Goal: Information Seeking & Learning: Learn about a topic

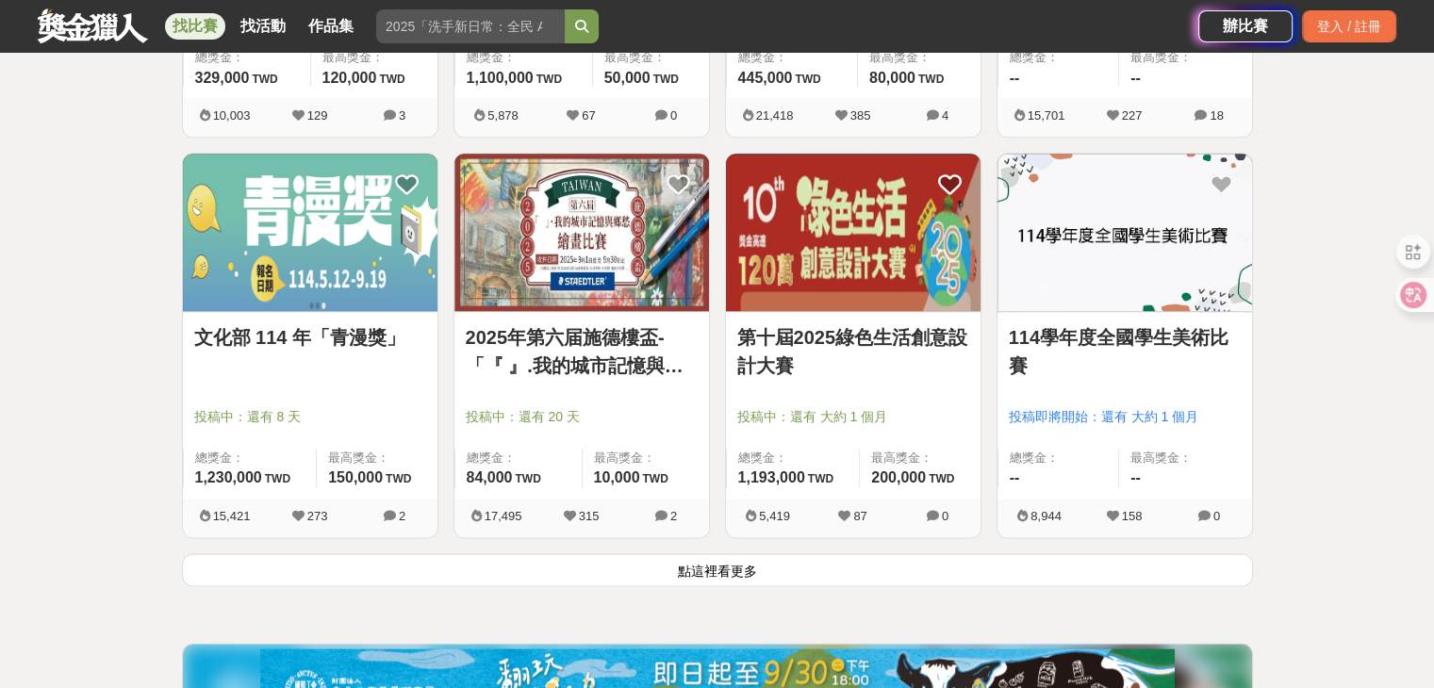
scroll to position [2262, 0]
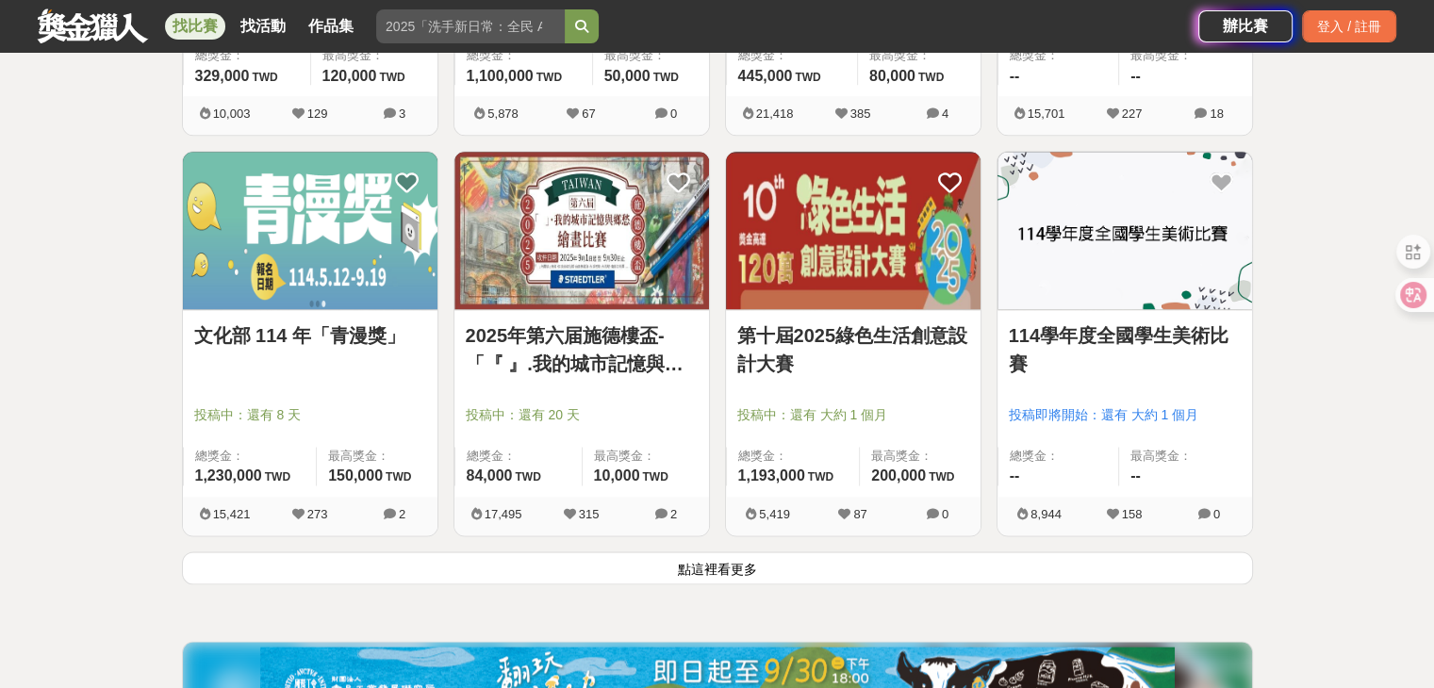
click at [701, 570] on button "點這裡看更多" at bounding box center [717, 567] width 1071 height 33
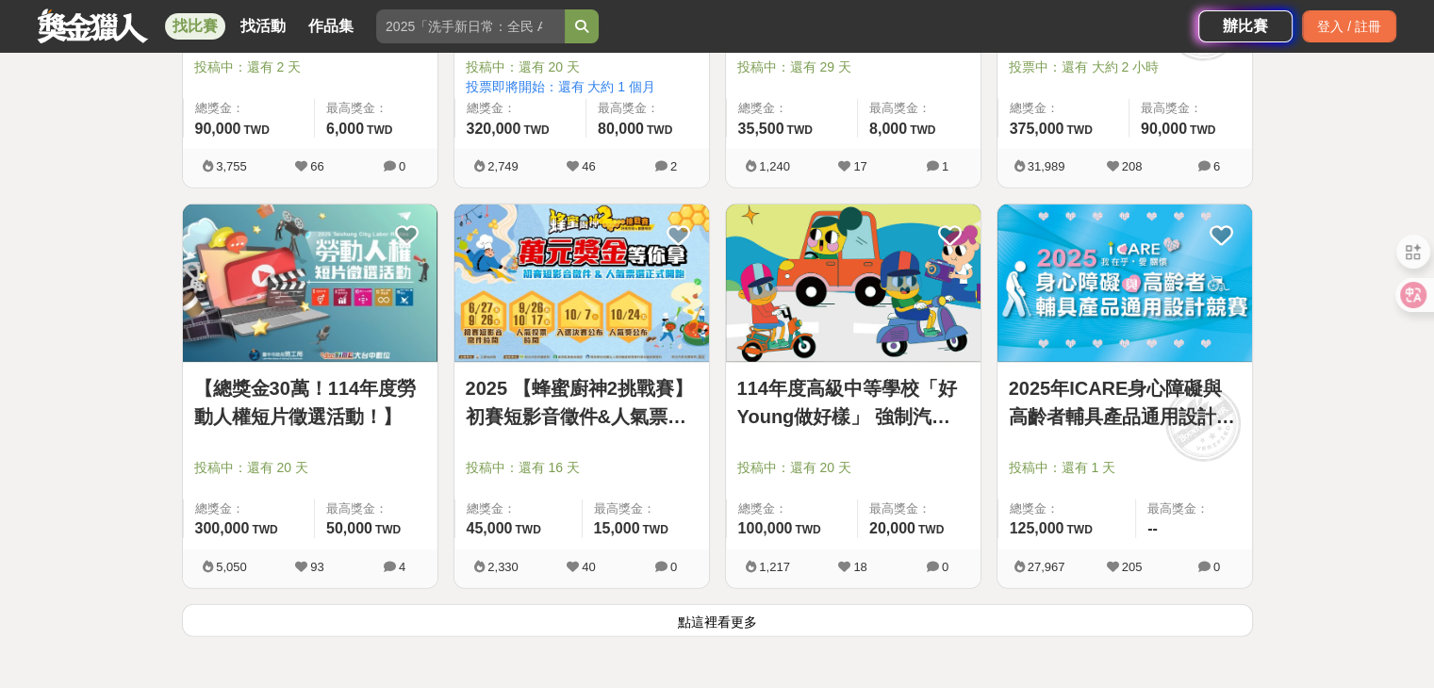
scroll to position [4618, 0]
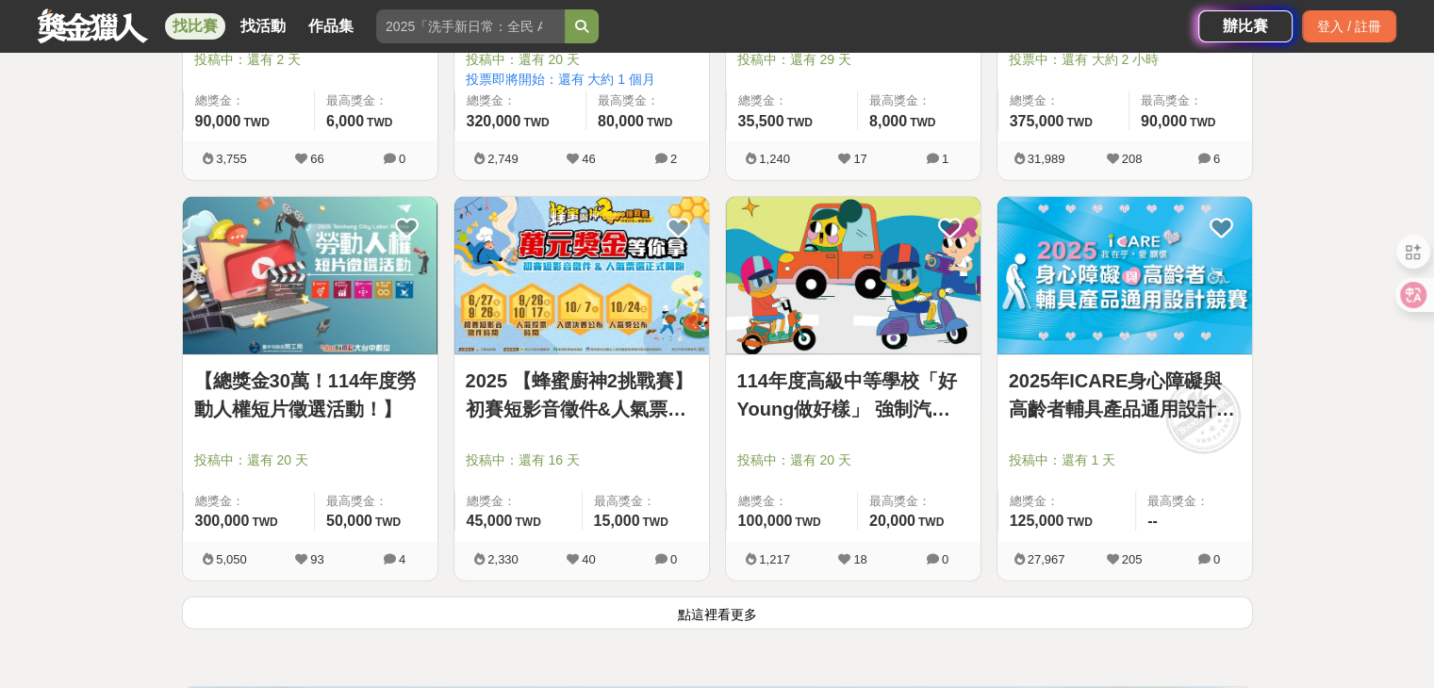
drag, startPoint x: 769, startPoint y: 607, endPoint x: 697, endPoint y: 612, distance: 71.8
click at [766, 614] on button "點這裡看更多" at bounding box center [717, 613] width 1071 height 33
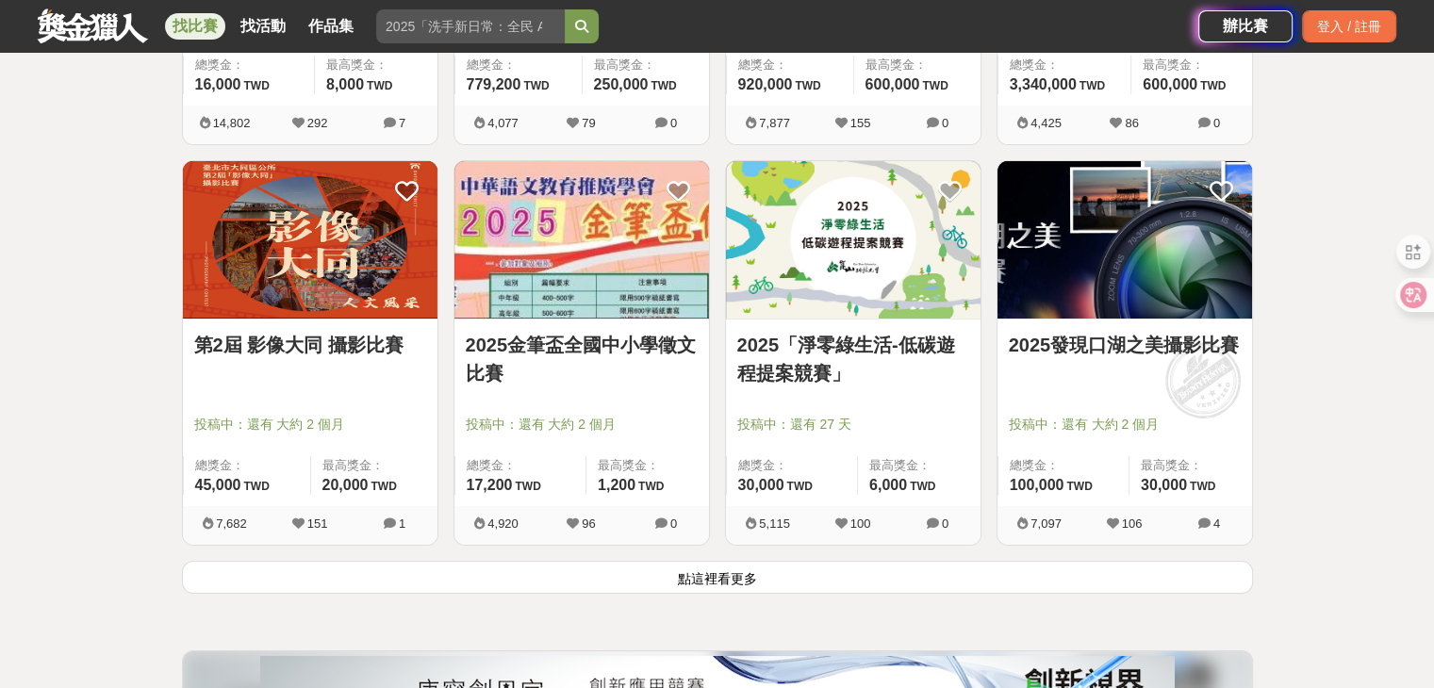
scroll to position [7069, 0]
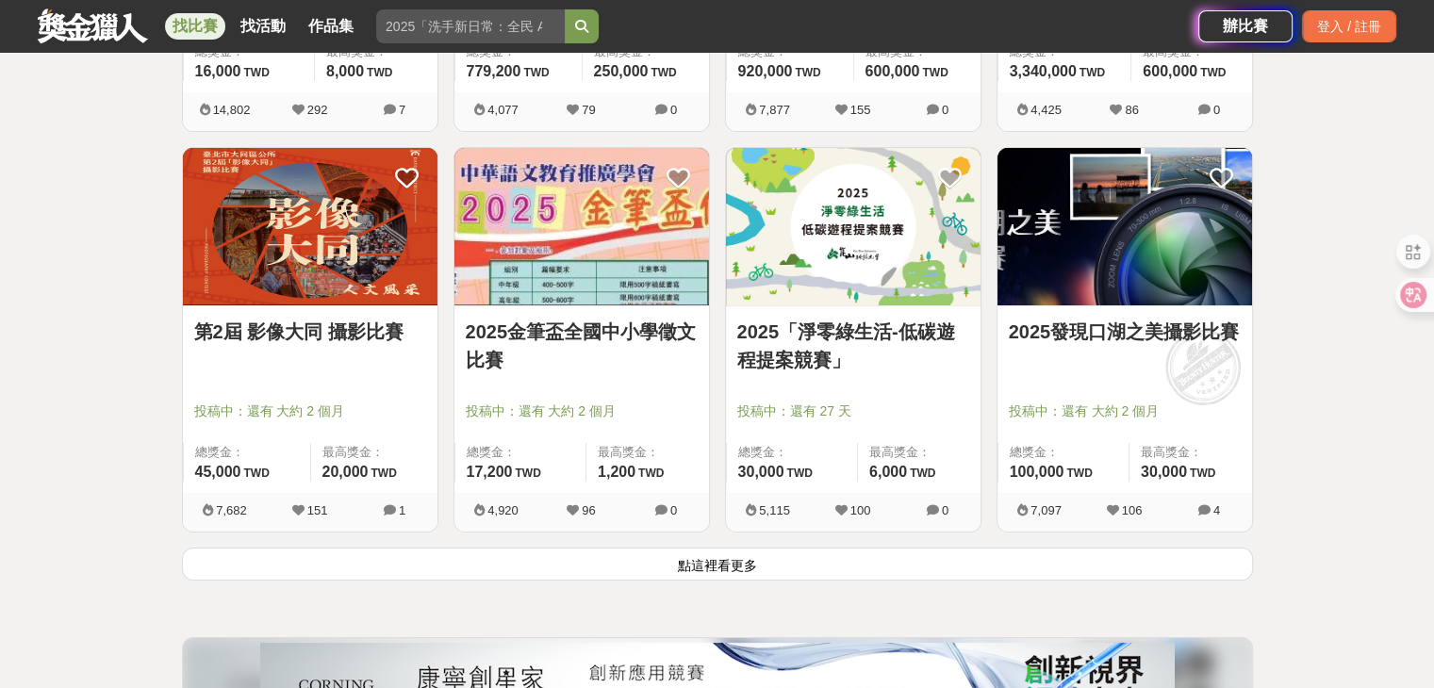
click at [755, 563] on button "點這裡看更多" at bounding box center [717, 564] width 1071 height 33
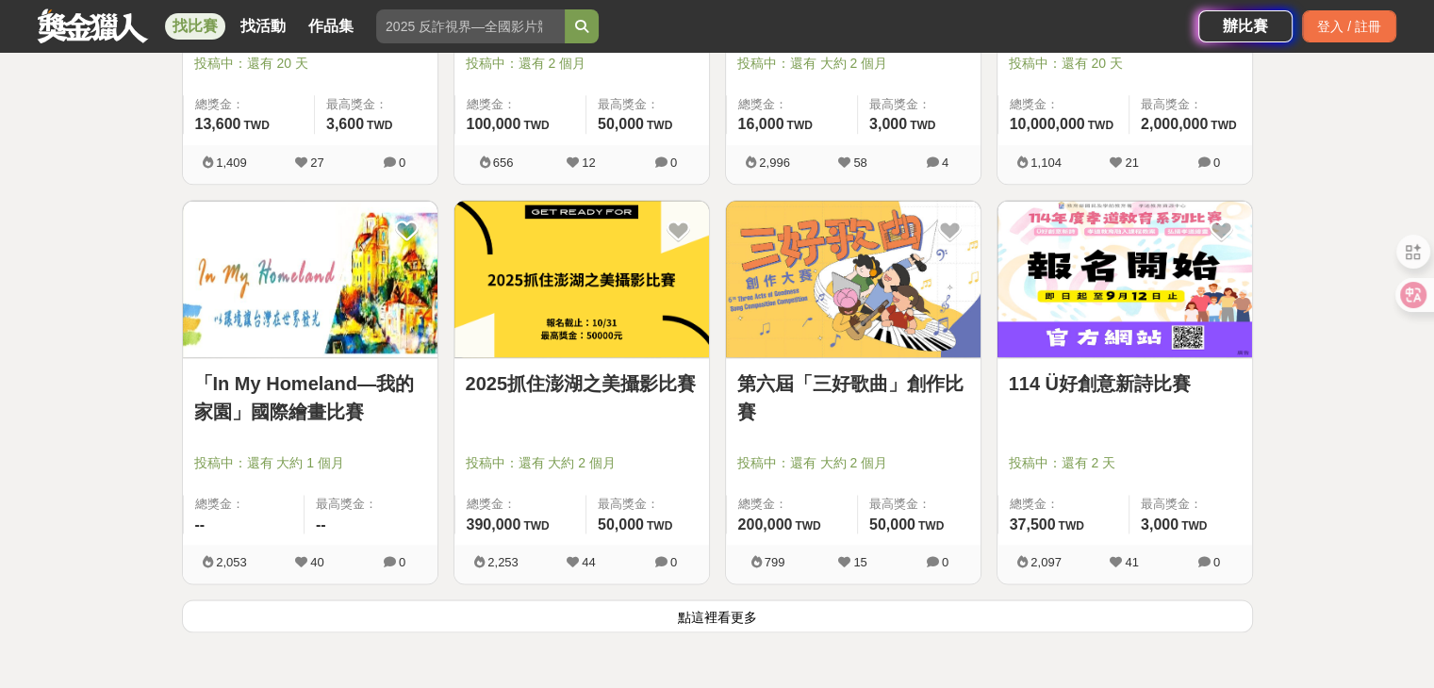
scroll to position [9425, 0]
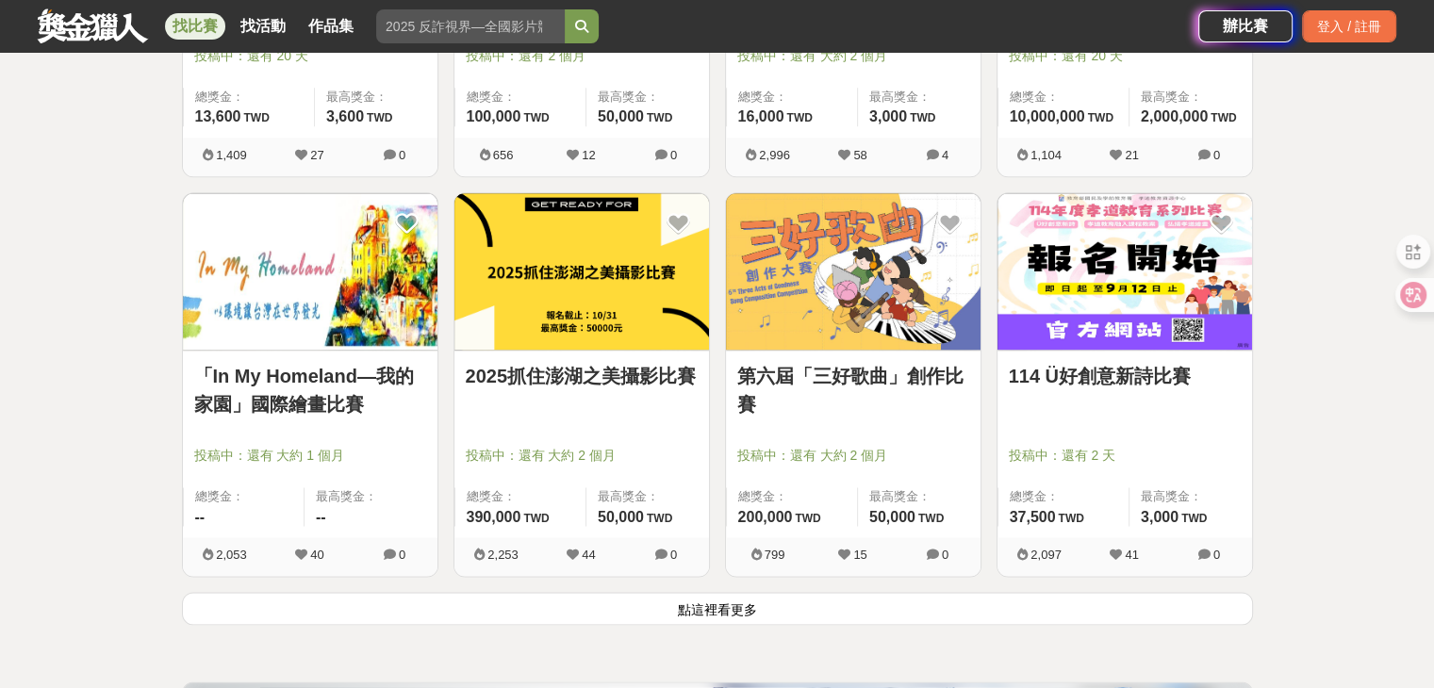
click at [686, 594] on button "點這裡看更多" at bounding box center [717, 608] width 1071 height 33
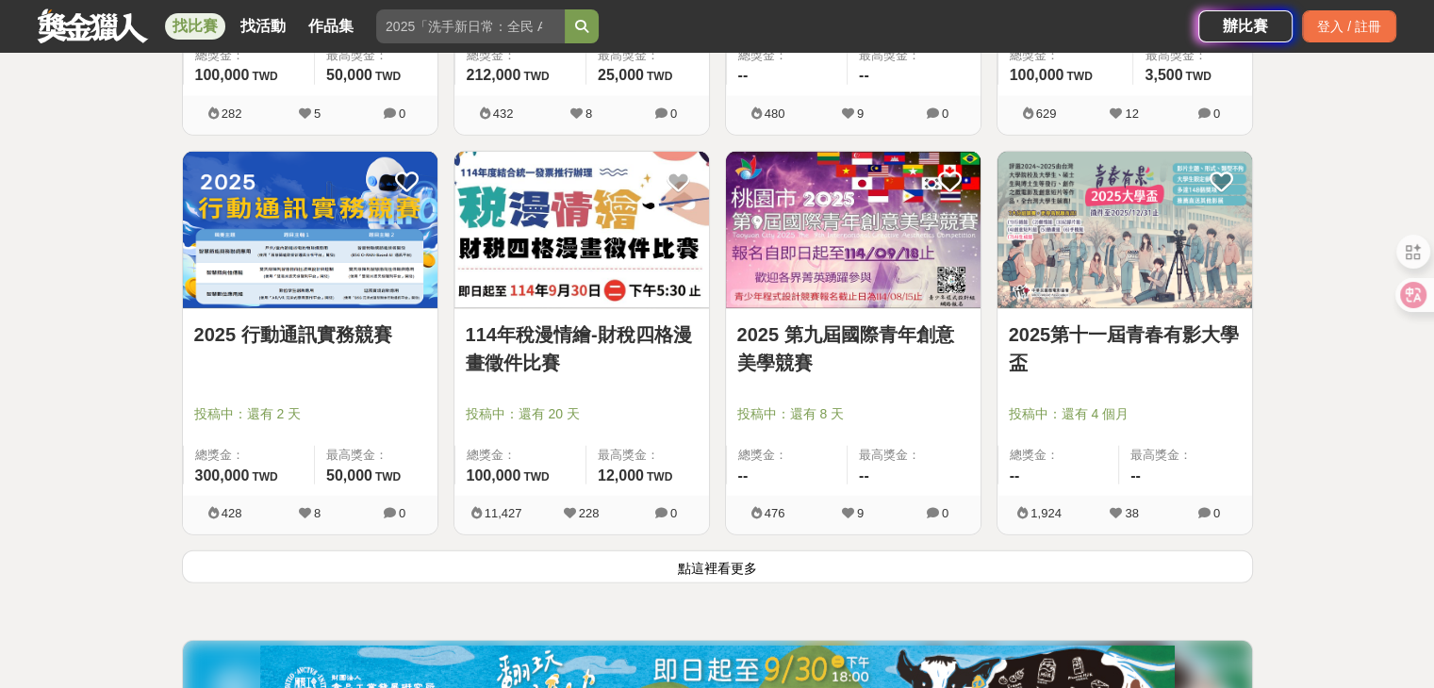
scroll to position [11875, 0]
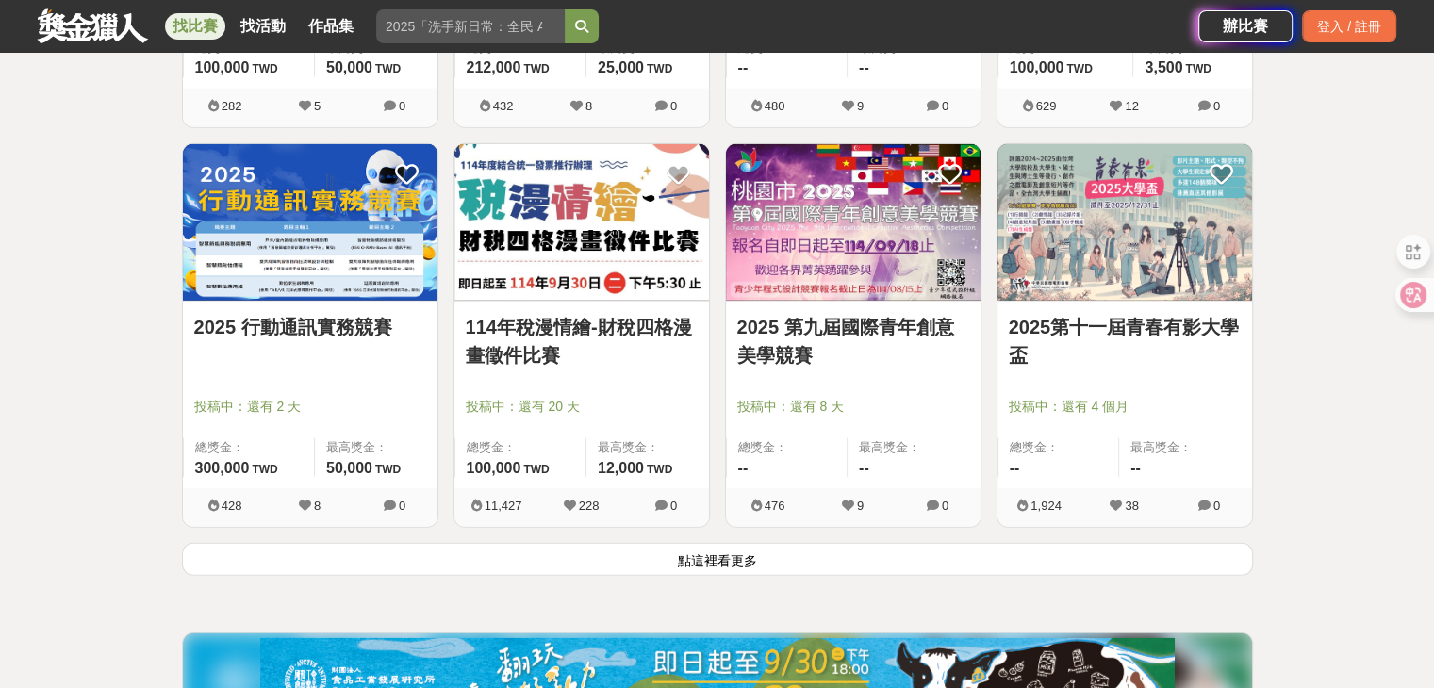
click at [744, 544] on button "點這裡看更多" at bounding box center [717, 559] width 1071 height 33
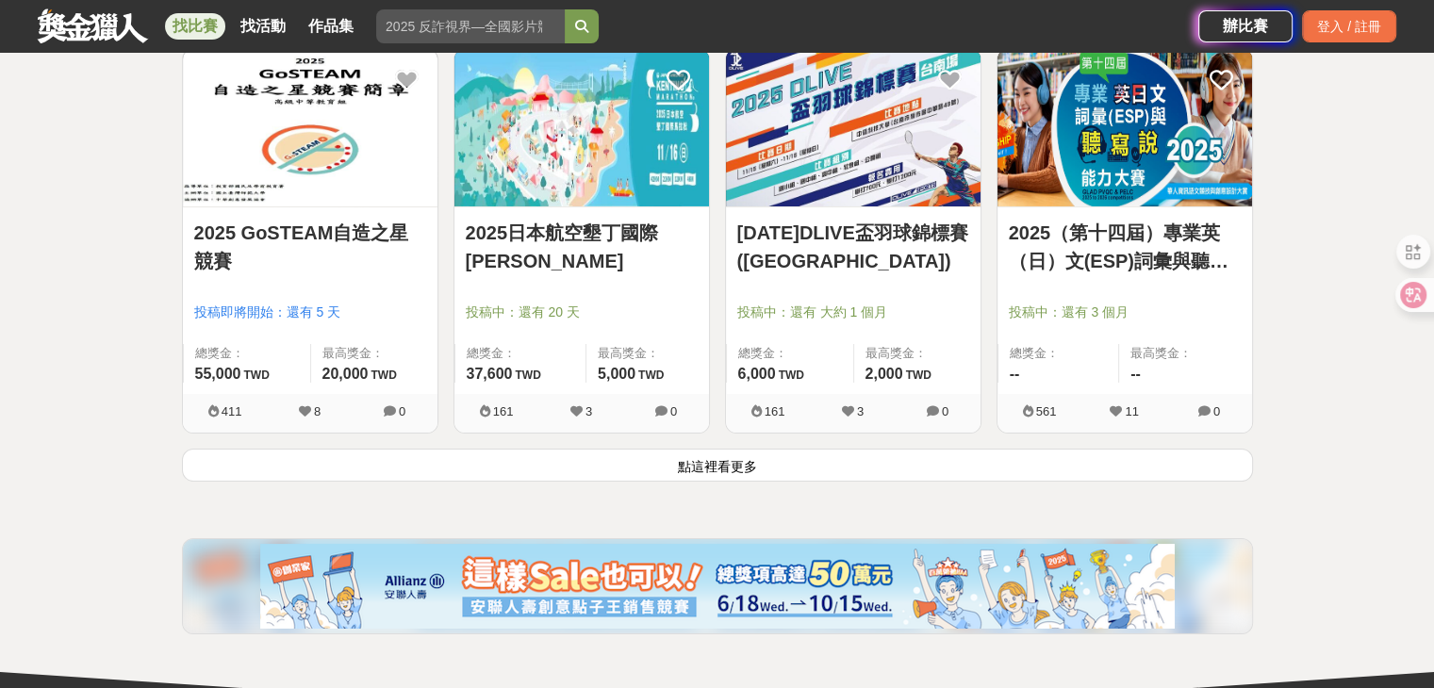
scroll to position [14420, 0]
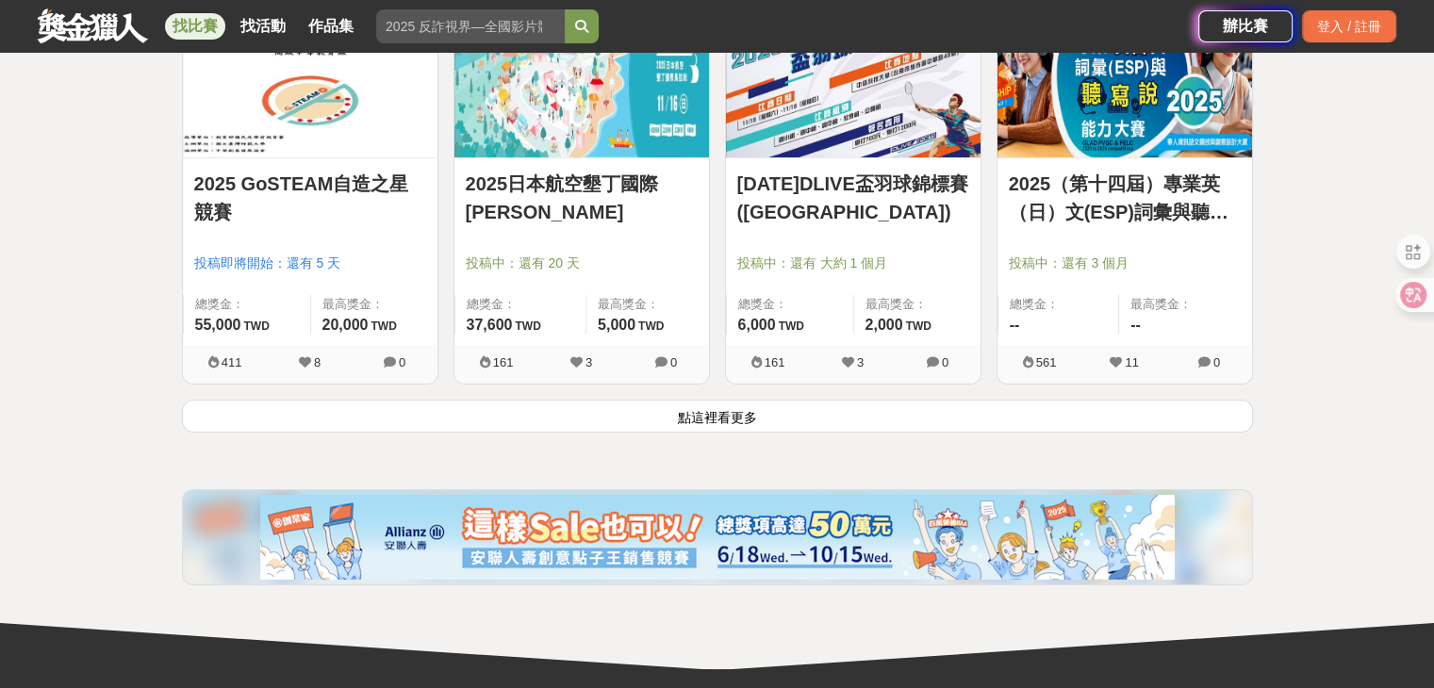
click at [773, 414] on button "點這裡看更多" at bounding box center [717, 416] width 1071 height 33
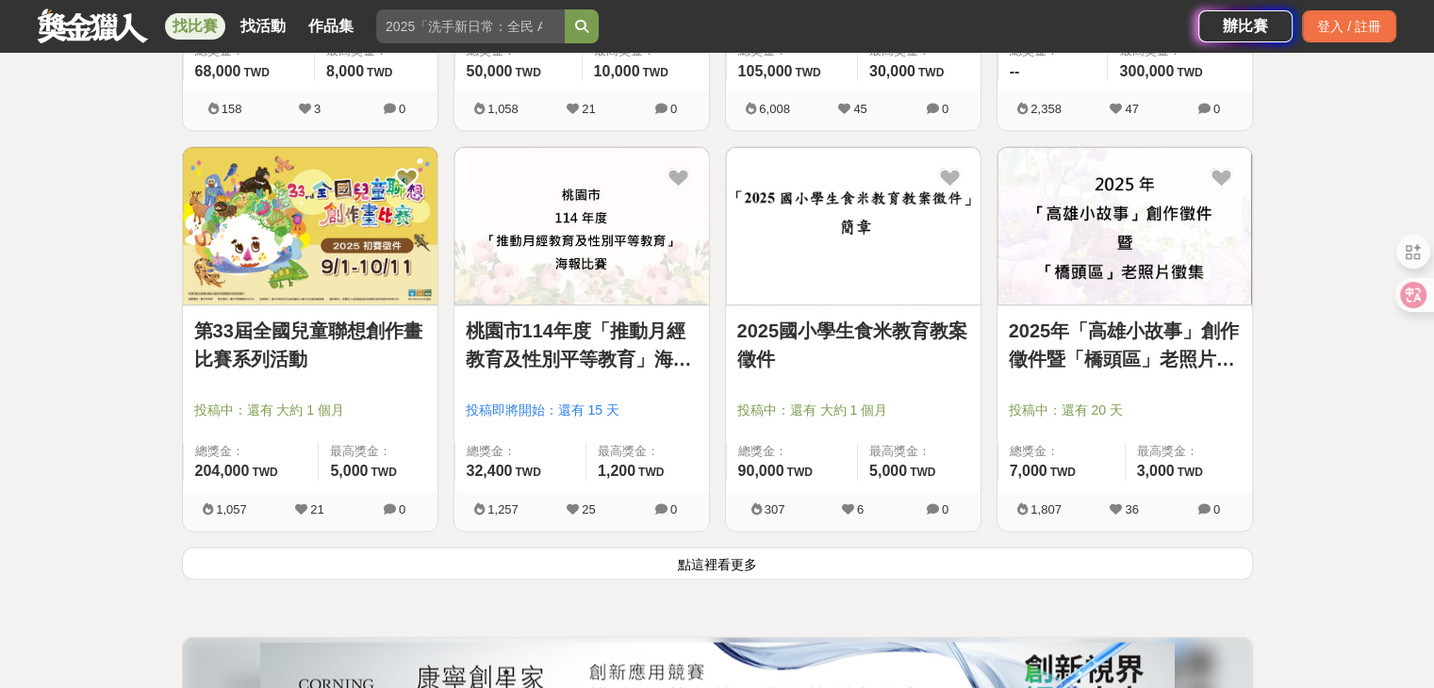
scroll to position [16682, 0]
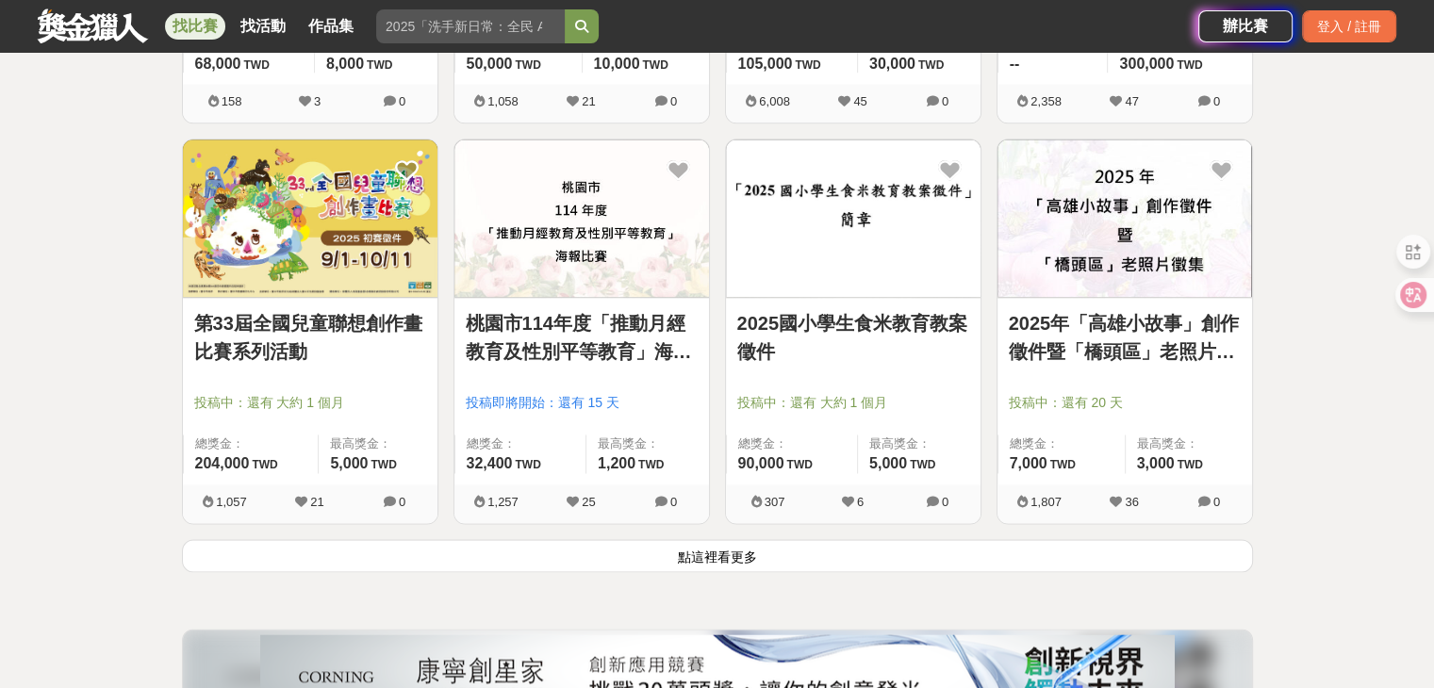
click at [748, 555] on button "點這裡看更多" at bounding box center [717, 555] width 1071 height 33
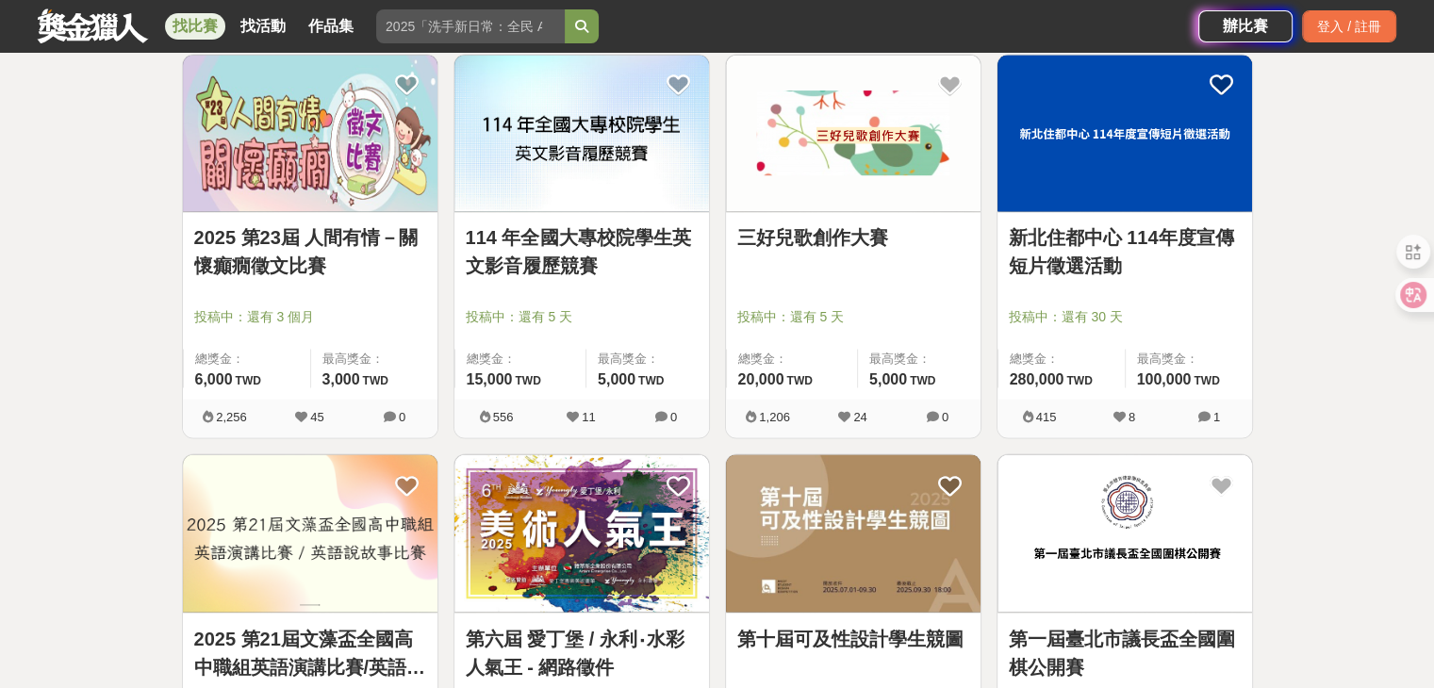
scroll to position [17719, 0]
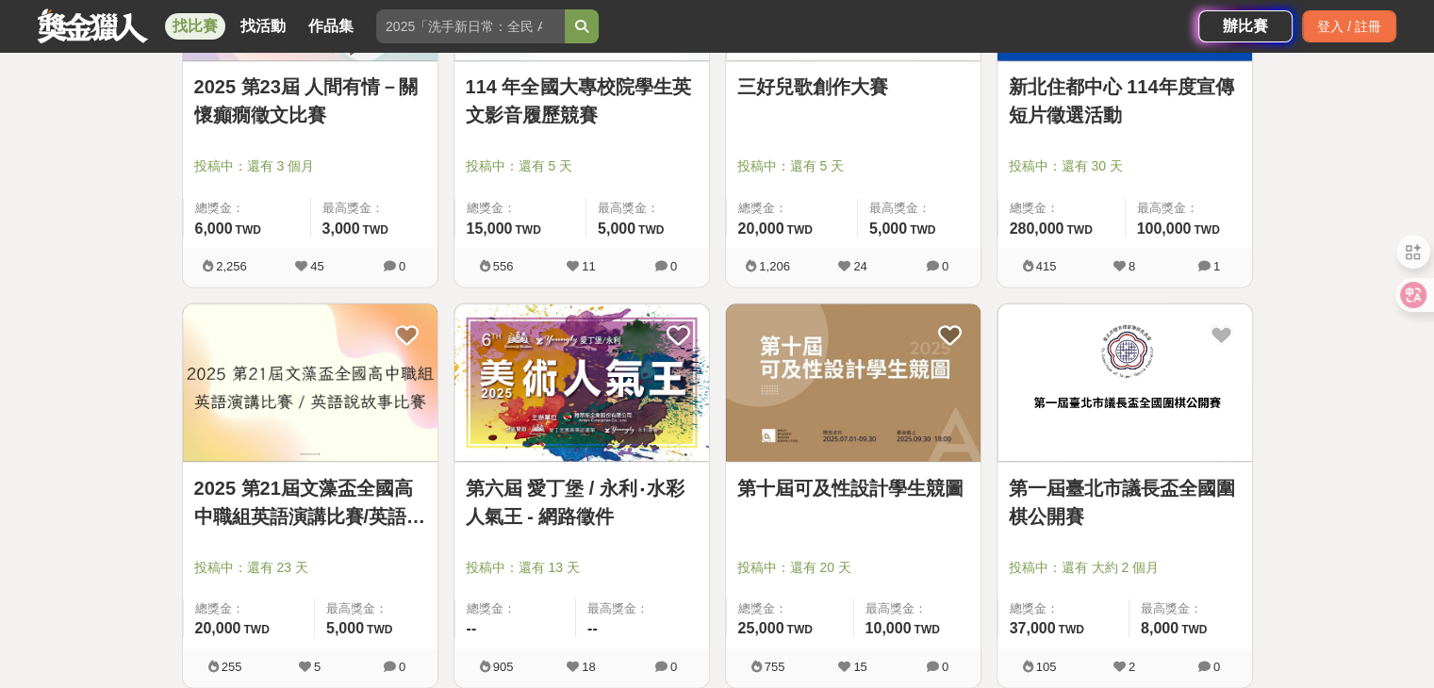
click at [844, 482] on link "第十屆可及性設計學生競圖" at bounding box center [853, 487] width 232 height 28
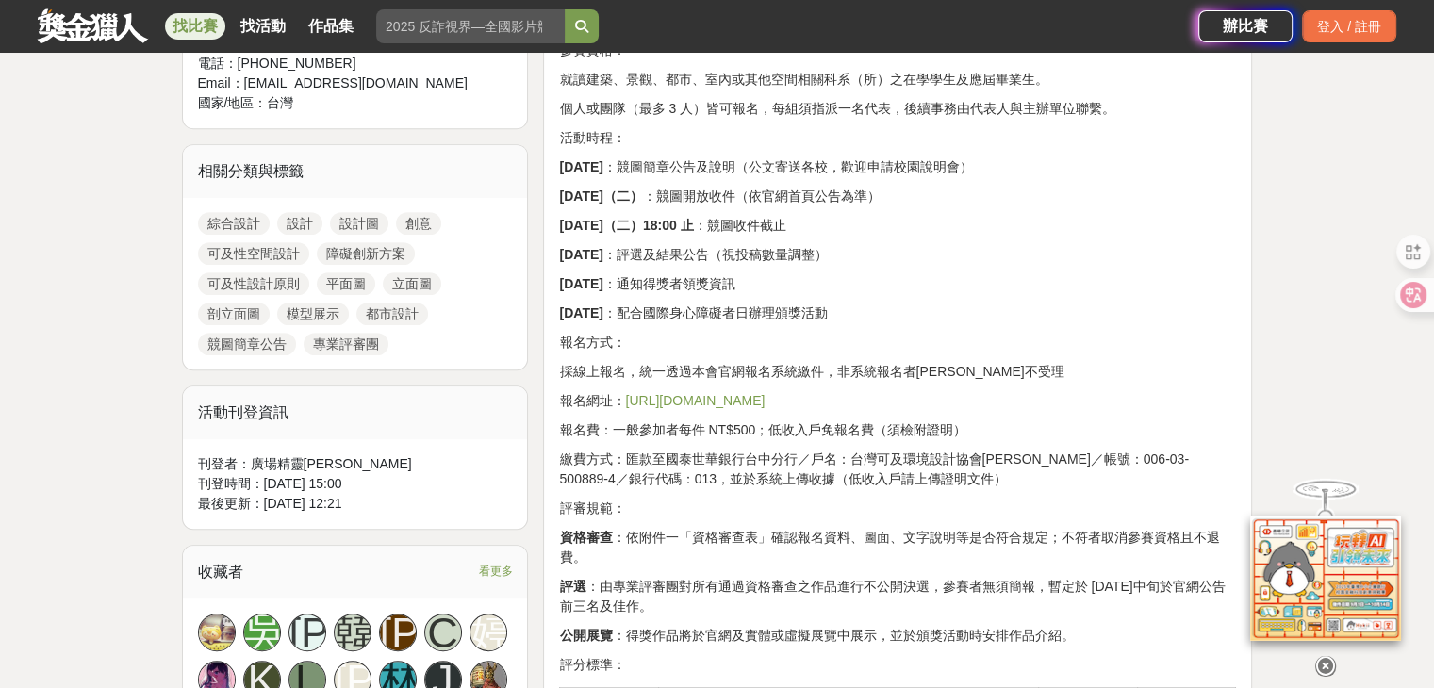
scroll to position [848, 0]
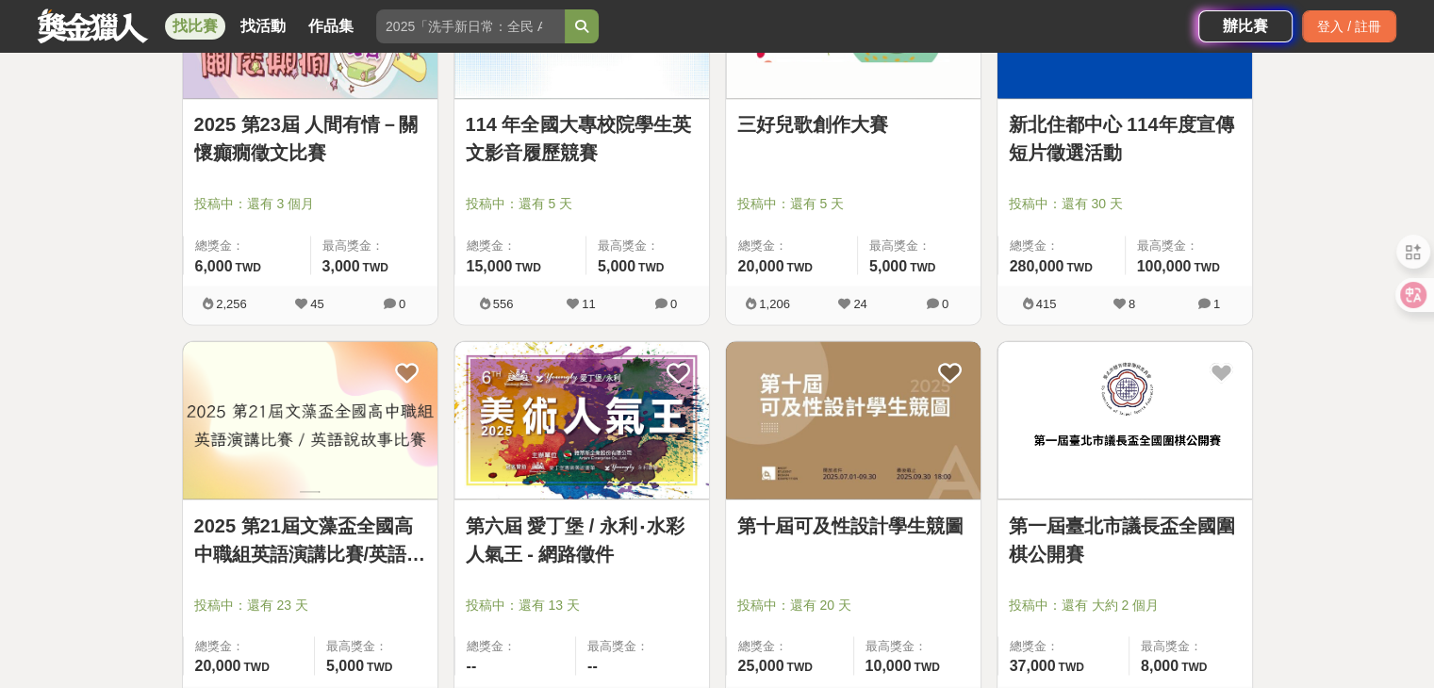
scroll to position [17719, 0]
